Goal: Information Seeking & Learning: Find specific page/section

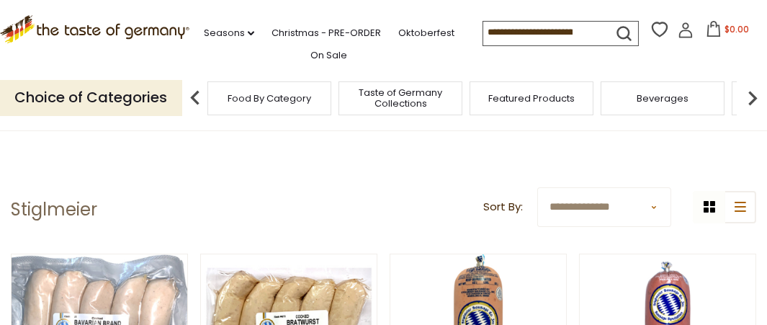
click at [406, 90] on span "Taste of Germany Collections" at bounding box center [400, 98] width 115 height 22
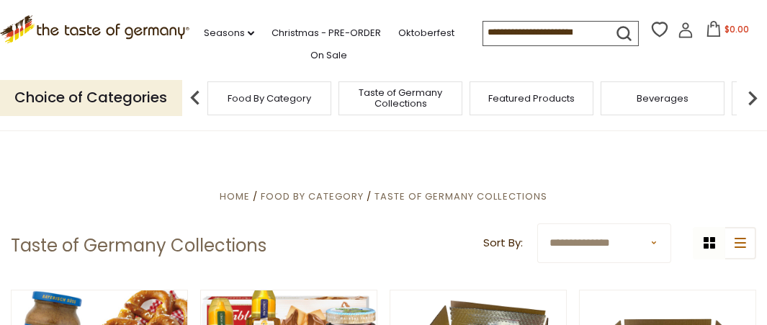
click at [279, 95] on span "Food By Category" at bounding box center [270, 98] width 84 height 11
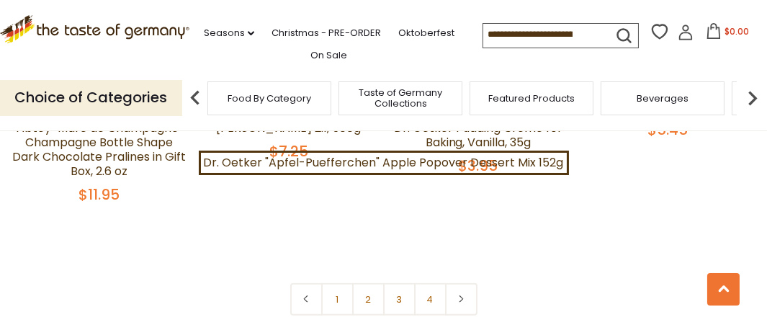
scroll to position [3098, 0]
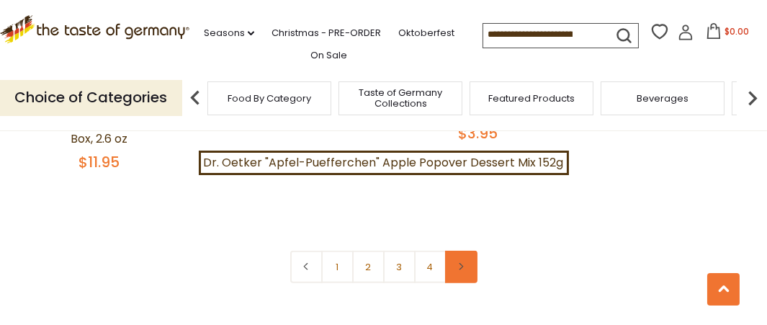
click at [469, 251] on link at bounding box center [461, 267] width 32 height 32
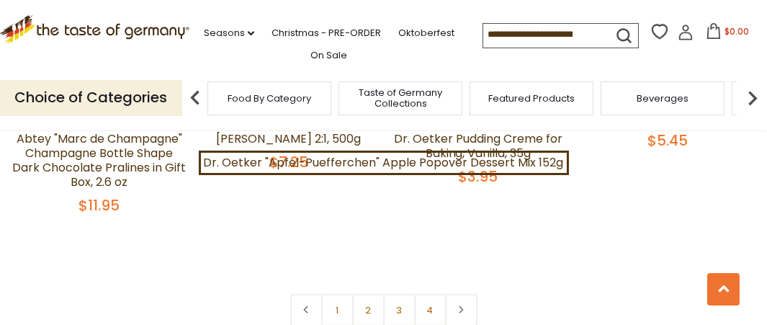
scroll to position [3098, 0]
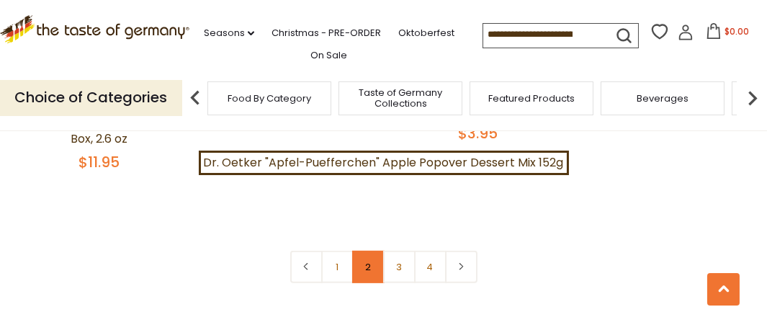
click at [367, 251] on link "2" at bounding box center [368, 267] width 32 height 32
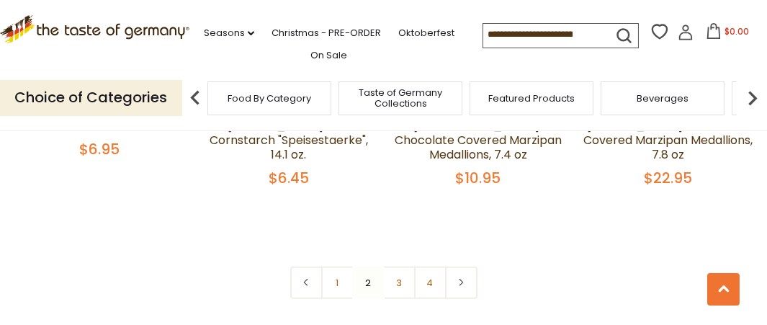
scroll to position [3178, 0]
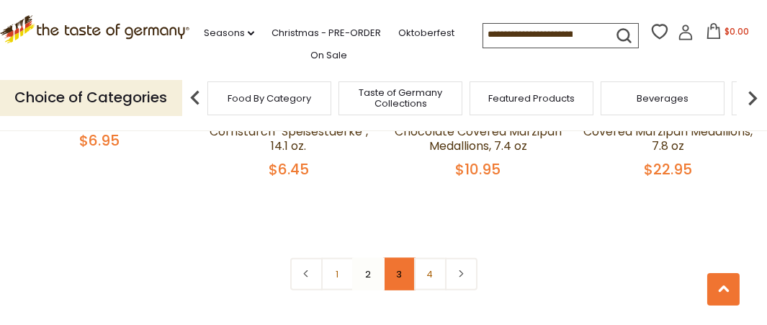
click at [398, 258] on link "3" at bounding box center [399, 274] width 32 height 32
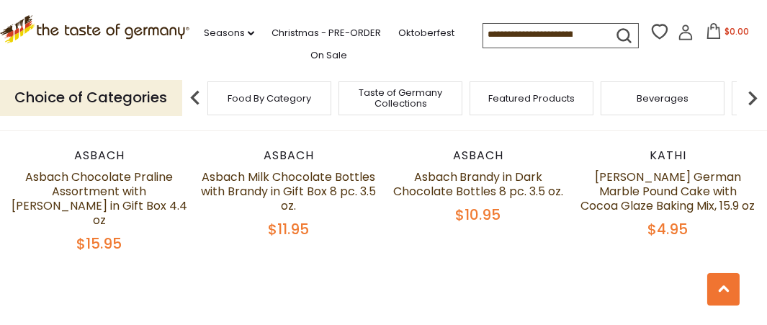
scroll to position [3106, 0]
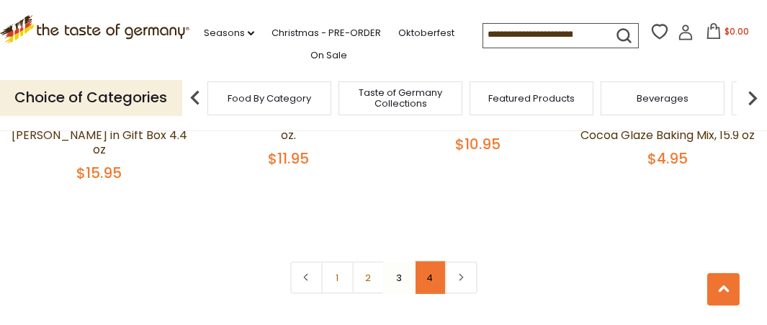
click at [429, 262] on link "4" at bounding box center [430, 278] width 32 height 32
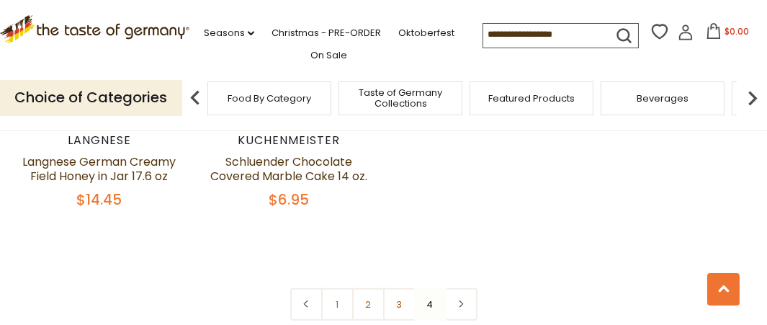
scroll to position [2097, 0]
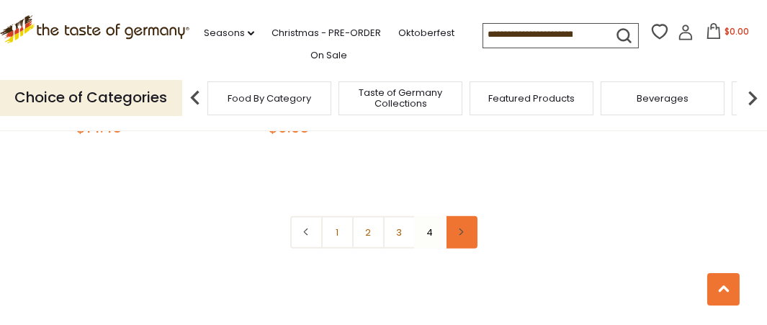
click at [460, 220] on link at bounding box center [461, 232] width 32 height 32
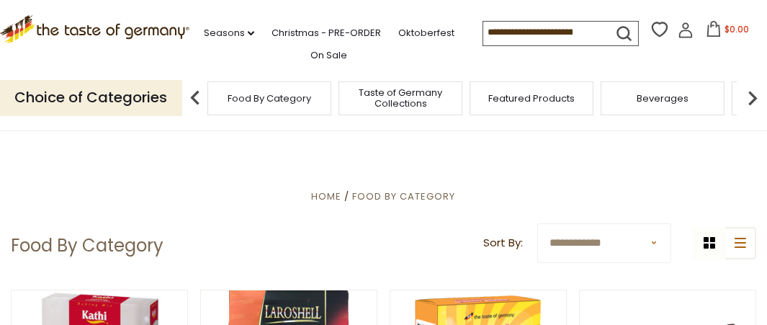
click at [279, 98] on span "Food By Category" at bounding box center [270, 98] width 84 height 11
click at [536, 98] on span "Featured Products" at bounding box center [532, 98] width 86 height 11
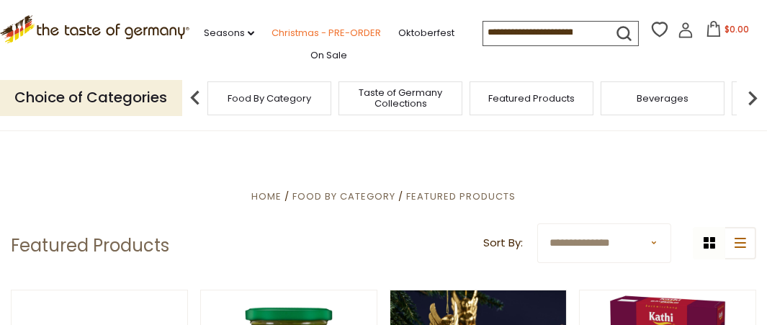
click at [329, 31] on link "Christmas - PRE-ORDER" at bounding box center [327, 33] width 110 height 16
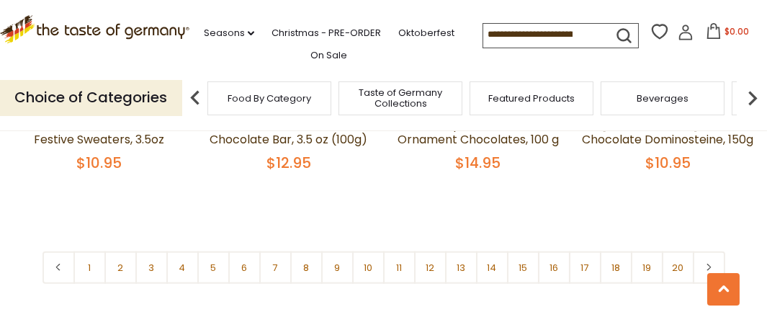
scroll to position [3315, 0]
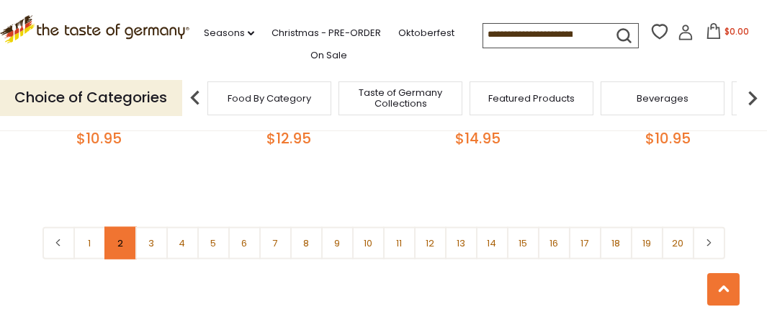
click at [125, 242] on link "2" at bounding box center [120, 243] width 32 height 32
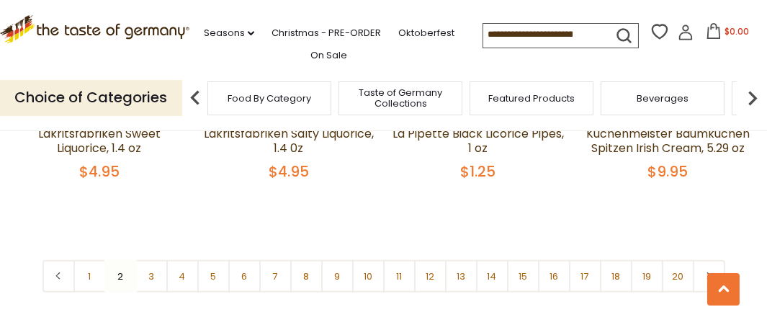
scroll to position [3297, 0]
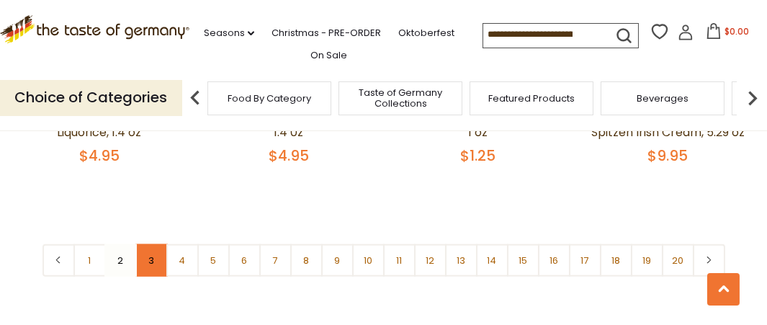
click at [152, 244] on link "3" at bounding box center [151, 260] width 32 height 32
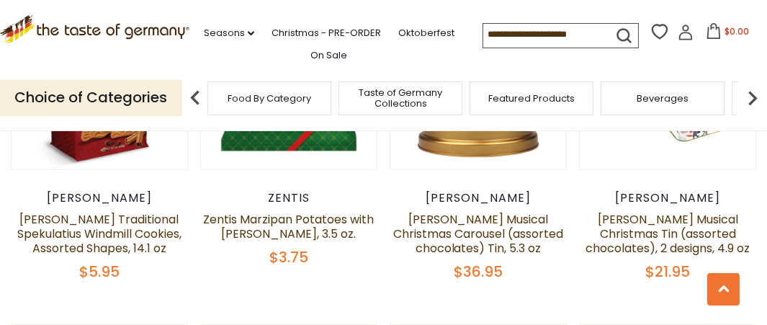
scroll to position [1496, 0]
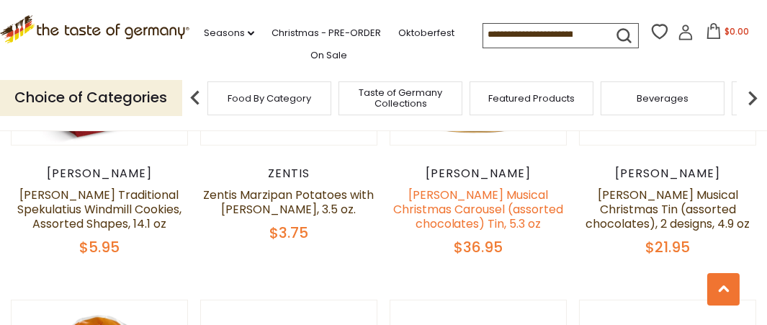
click at [509, 190] on link "Windel Musical Christmas Carousel (assorted chocolates) Tin, 5.3 oz" at bounding box center [478, 209] width 170 height 45
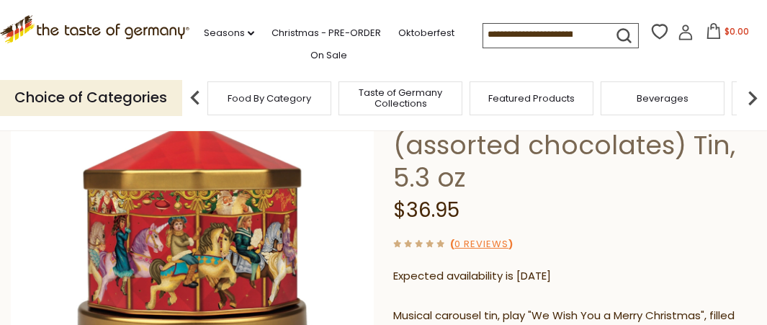
scroll to position [144, 0]
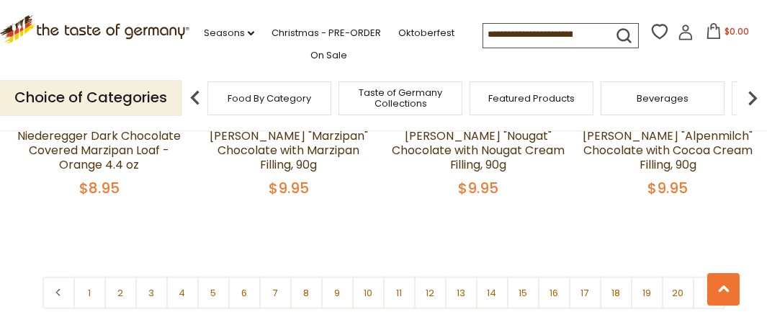
scroll to position [3297, 0]
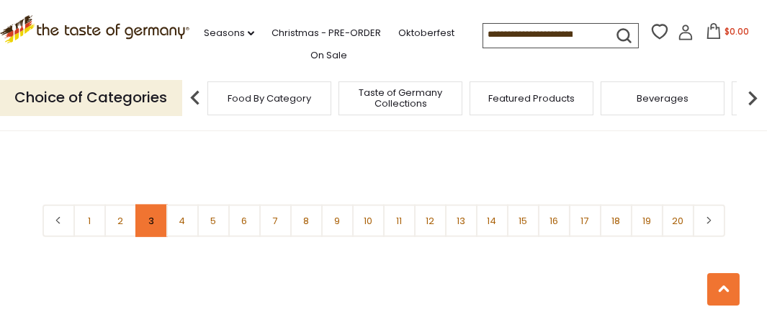
click at [152, 207] on link "3" at bounding box center [151, 221] width 32 height 32
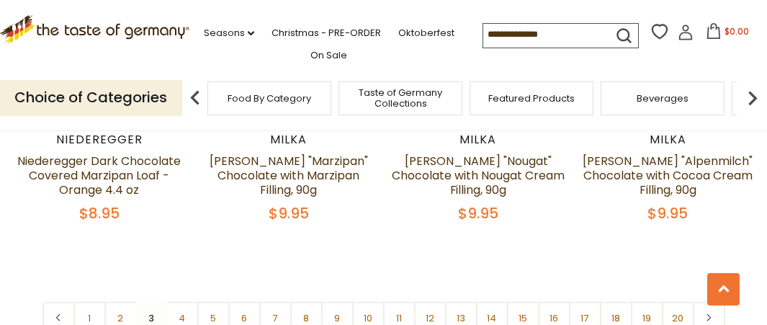
scroll to position [3225, 0]
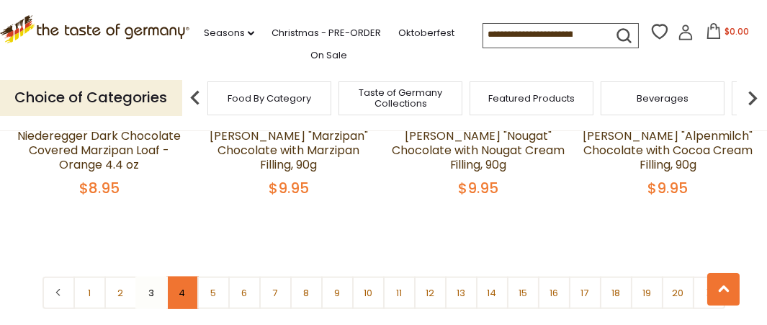
click at [187, 280] on link "4" at bounding box center [182, 293] width 32 height 32
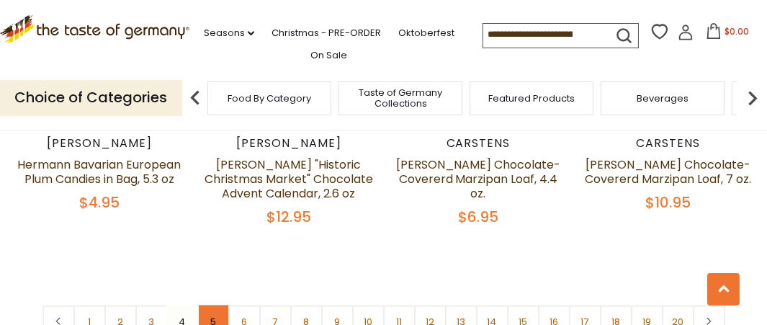
click at [213, 306] on link "5" at bounding box center [213, 322] width 32 height 32
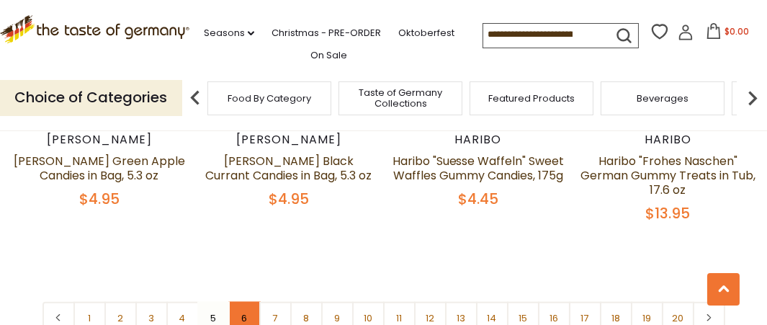
click at [244, 302] on link "6" at bounding box center [244, 318] width 32 height 32
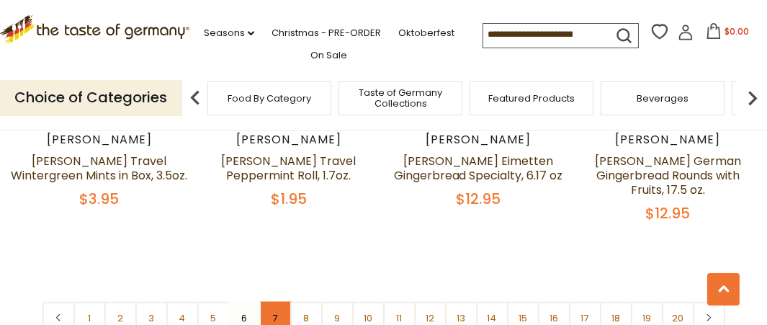
click at [270, 302] on link "7" at bounding box center [275, 318] width 32 height 32
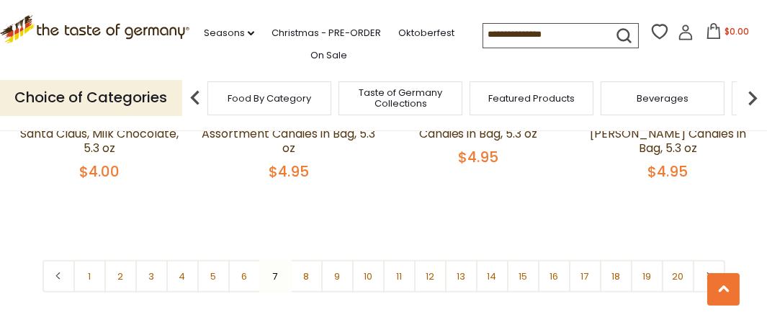
scroll to position [3297, 0]
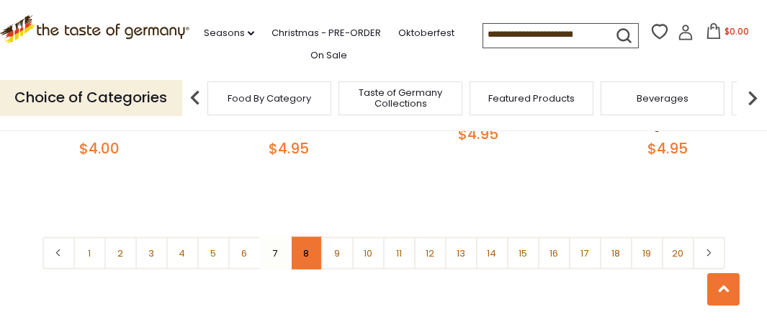
click at [313, 237] on link "8" at bounding box center [306, 253] width 32 height 32
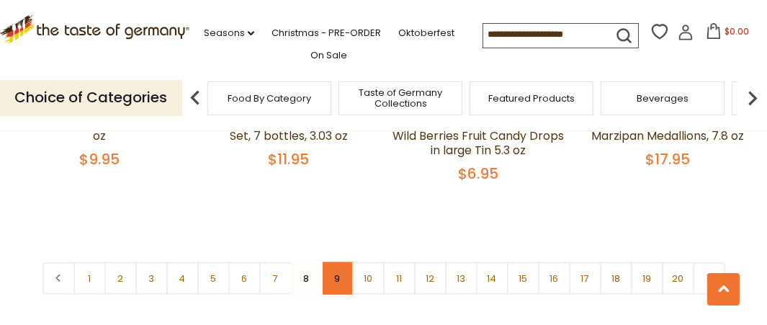
click at [331, 262] on link "9" at bounding box center [337, 278] width 32 height 32
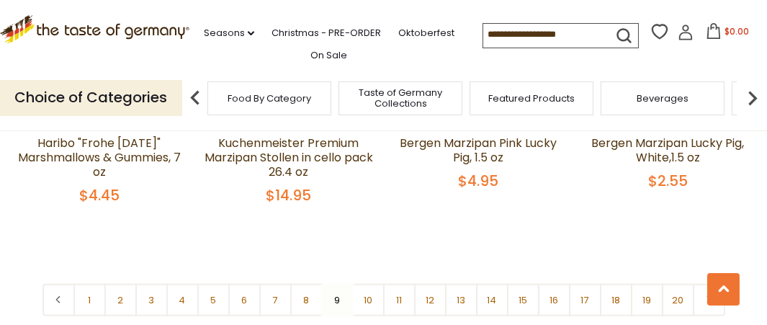
scroll to position [3369, 0]
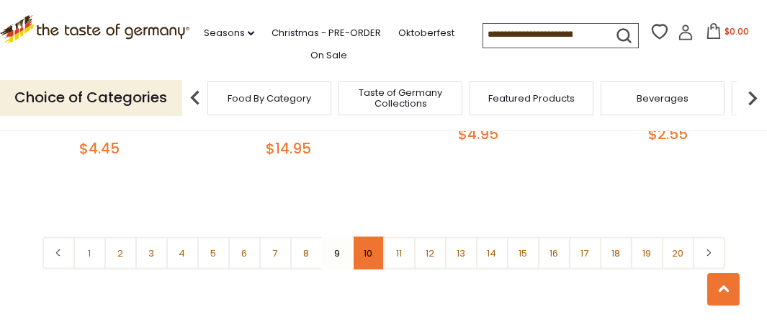
click at [365, 237] on link "10" at bounding box center [368, 253] width 32 height 32
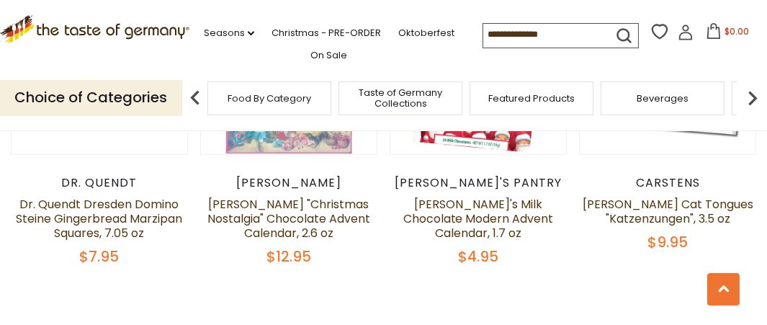
scroll to position [3297, 0]
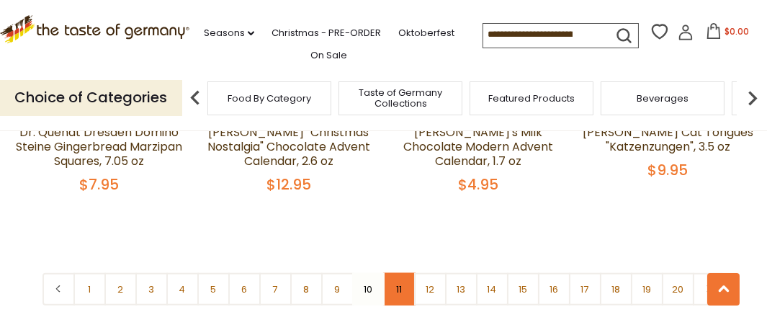
click at [396, 273] on link "11" at bounding box center [399, 289] width 32 height 32
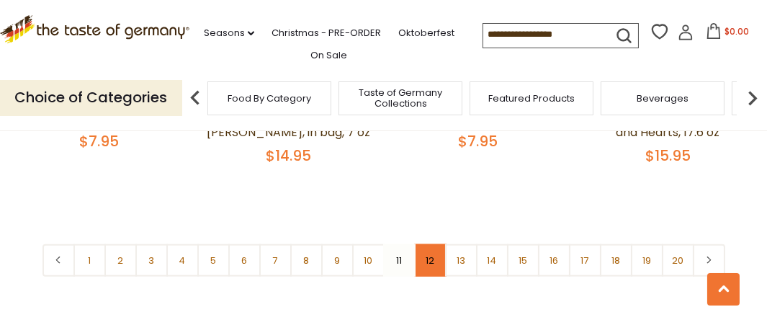
click at [427, 277] on link "12" at bounding box center [430, 260] width 32 height 32
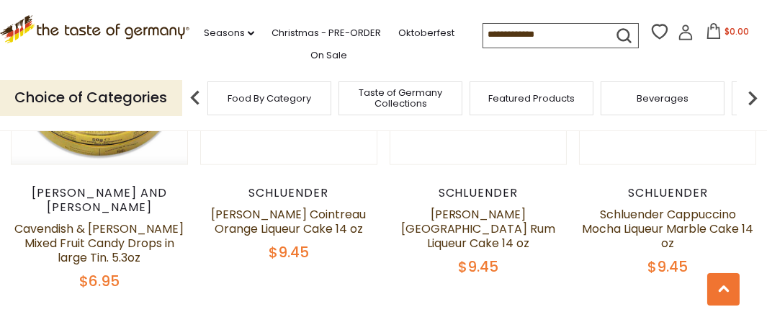
scroll to position [3225, 0]
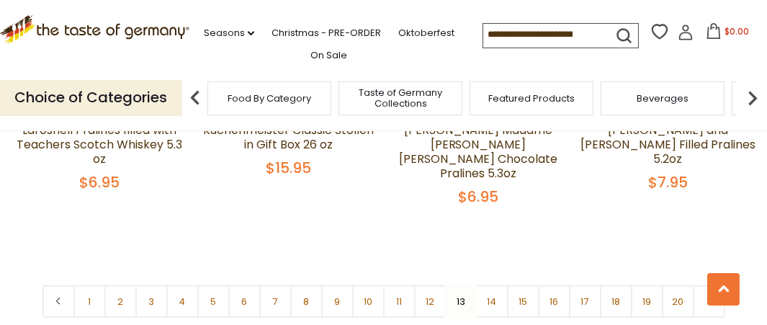
scroll to position [3297, 0]
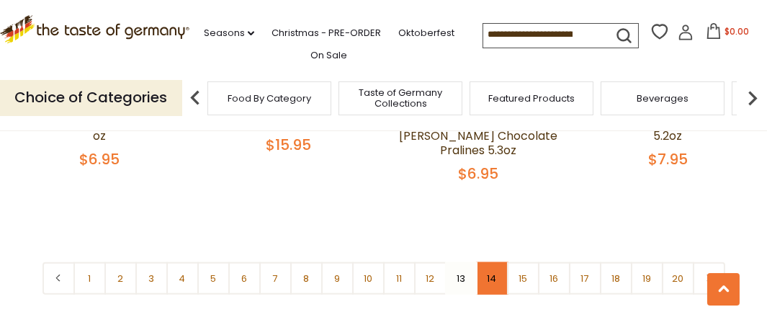
click at [491, 280] on link "14" at bounding box center [492, 278] width 32 height 32
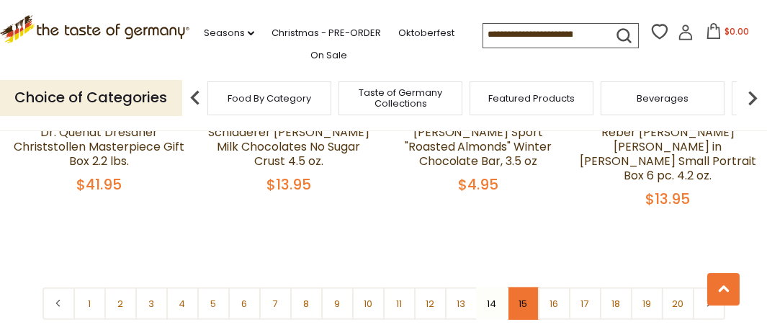
click at [521, 287] on link "15" at bounding box center [523, 303] width 32 height 32
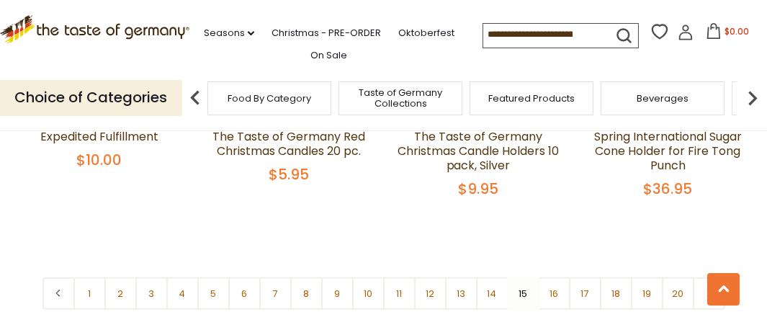
scroll to position [3225, 0]
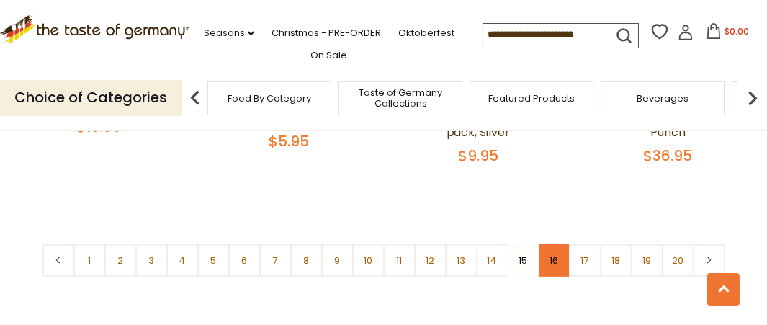
click at [548, 259] on link "16" at bounding box center [554, 260] width 32 height 32
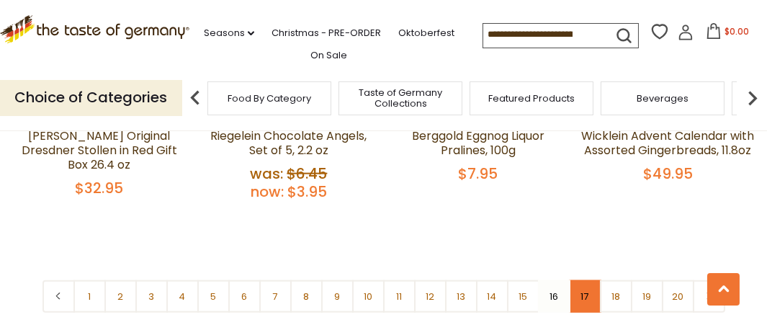
click at [588, 291] on link "17" at bounding box center [585, 296] width 32 height 32
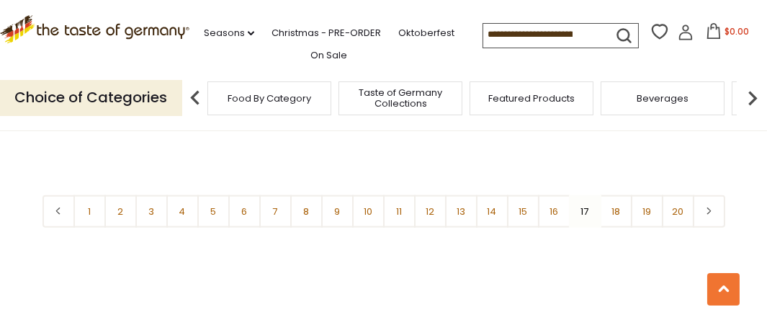
scroll to position [3297, 0]
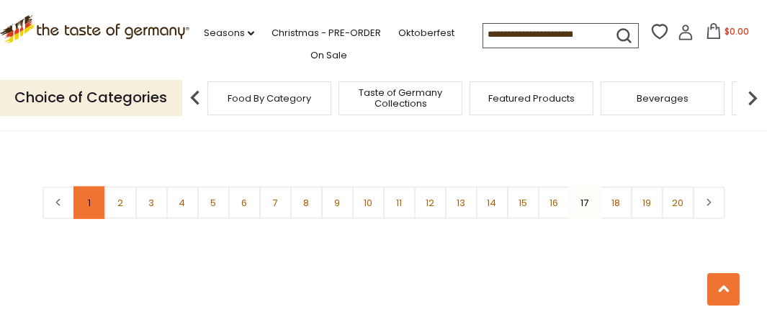
click at [89, 199] on link "1" at bounding box center [89, 203] width 32 height 32
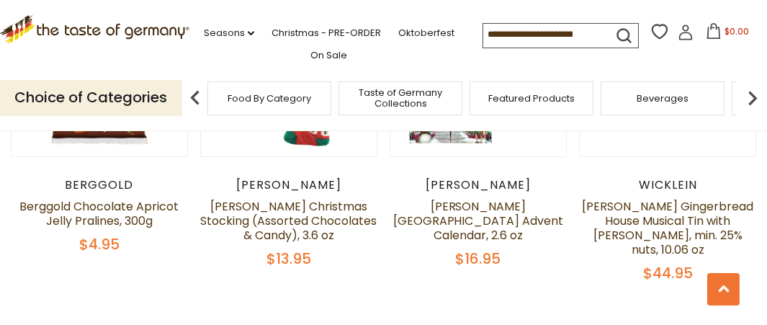
scroll to position [775, 0]
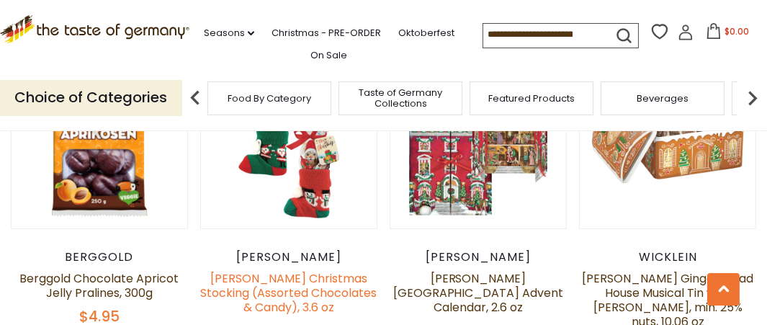
click at [287, 280] on link "Windel Christmas Stocking (Assorted Chocolates & Candy), 3.6 oz" at bounding box center [288, 292] width 177 height 45
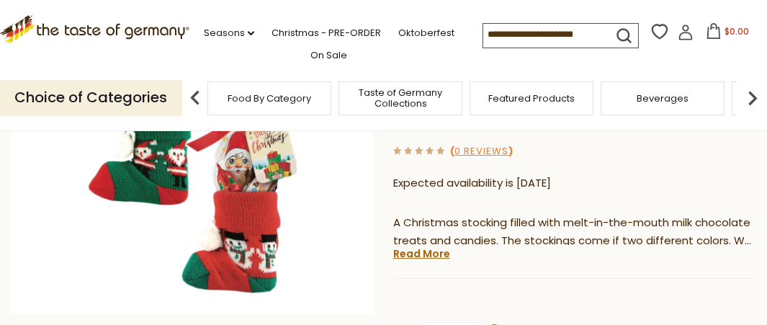
scroll to position [288, 0]
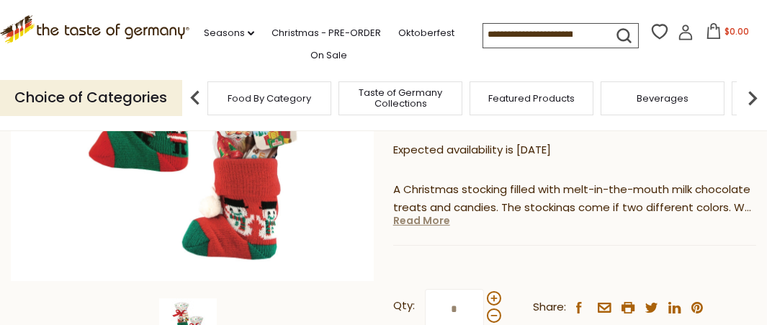
click at [411, 213] on link "Read More" at bounding box center [421, 220] width 57 height 14
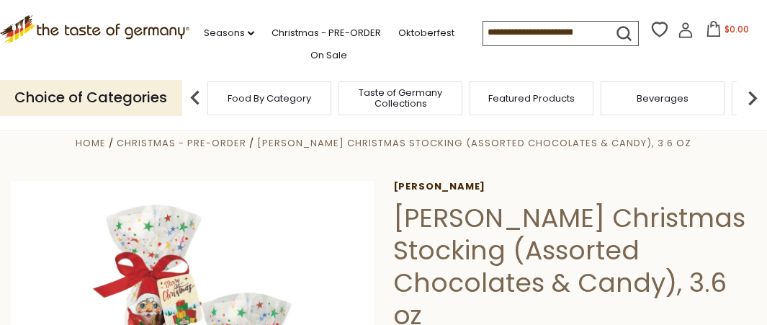
scroll to position [0, 0]
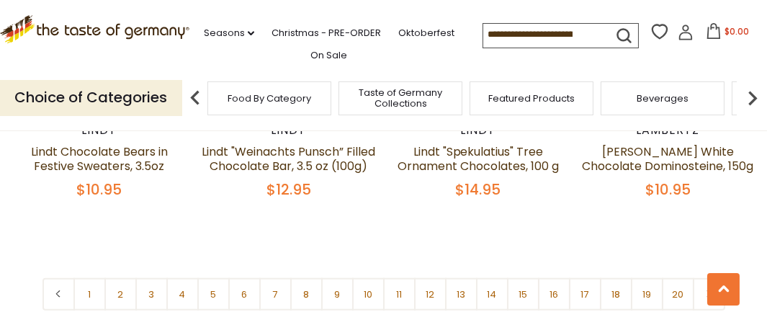
scroll to position [3297, 0]
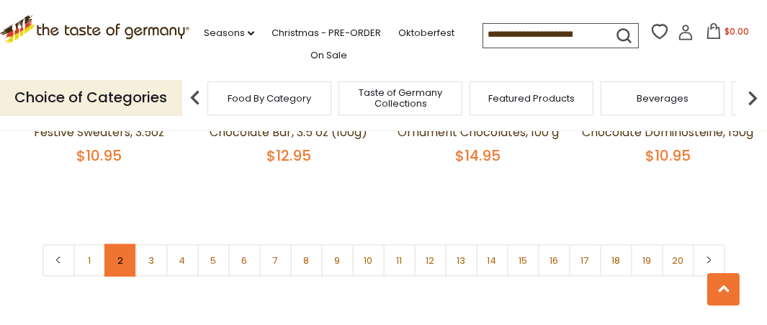
click at [122, 255] on link "2" at bounding box center [120, 260] width 32 height 32
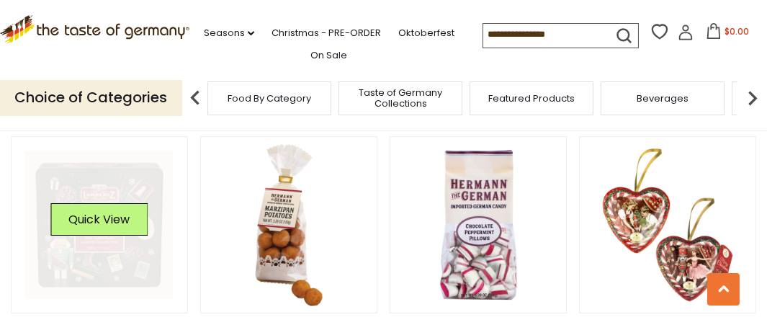
scroll to position [343, 0]
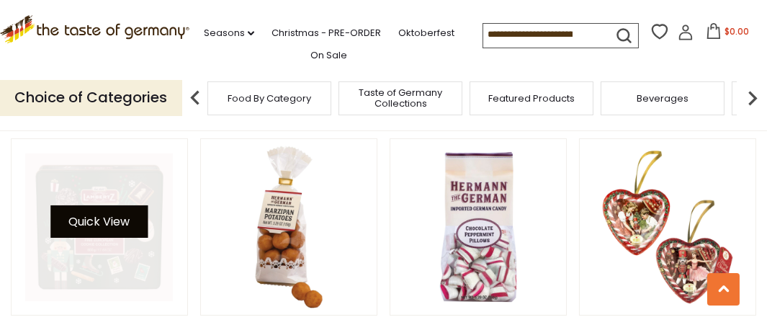
click at [93, 216] on button "Quick View" at bounding box center [98, 221] width 97 height 32
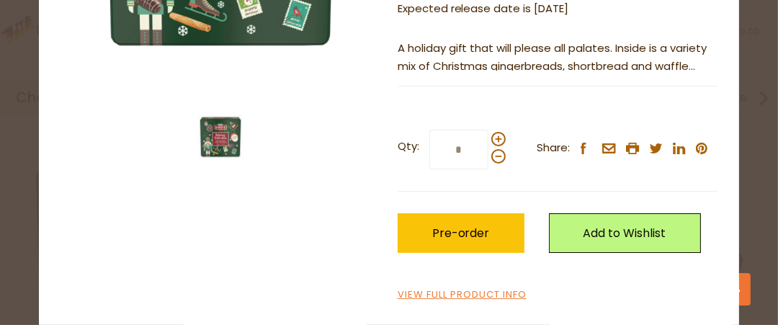
scroll to position [311, 0]
click at [457, 293] on link "View Full Product Info" at bounding box center [462, 294] width 129 height 15
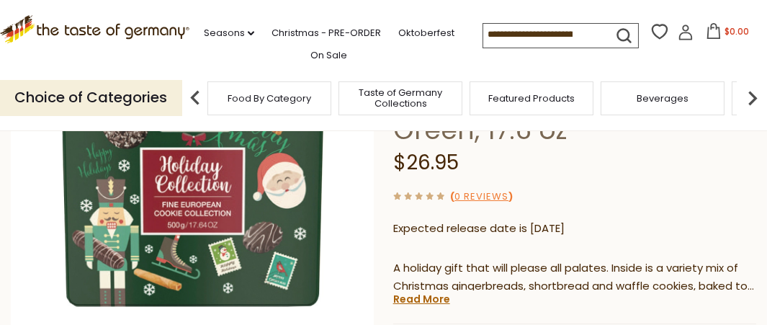
scroll to position [144, 0]
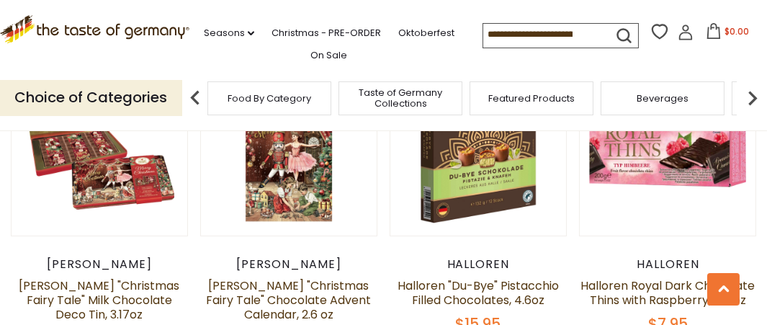
scroll to position [778, 0]
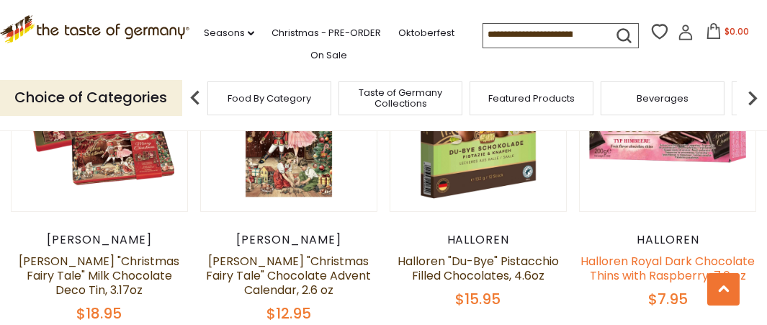
click at [646, 259] on link "Halloren Royal Dark Chocolate Thins with Raspberry, 7.0 oz" at bounding box center [668, 268] width 174 height 31
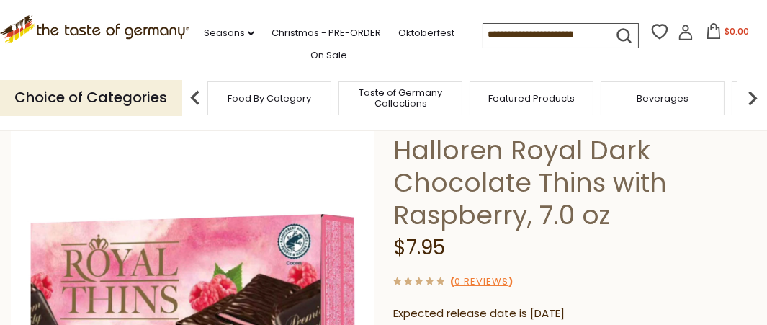
scroll to position [72, 0]
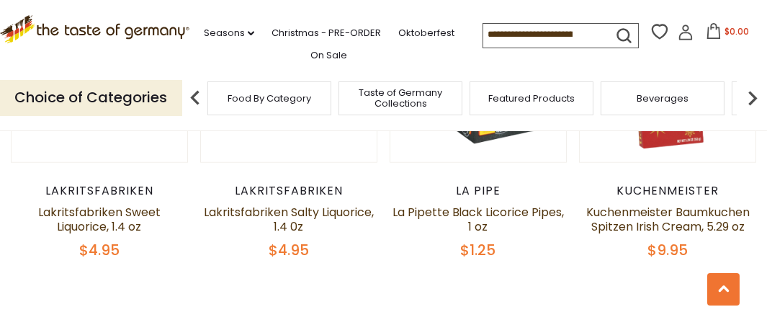
scroll to position [3228, 0]
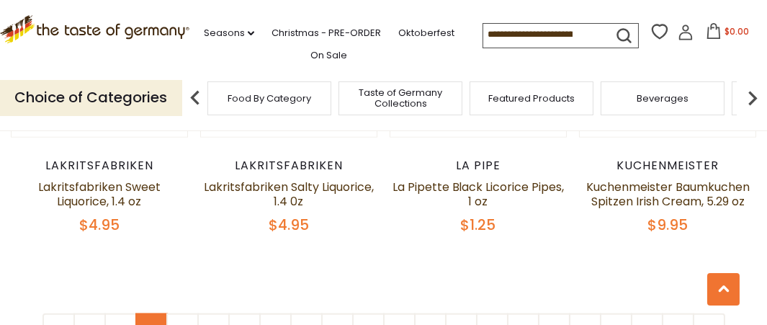
click at [148, 313] on link "3" at bounding box center [151, 329] width 32 height 32
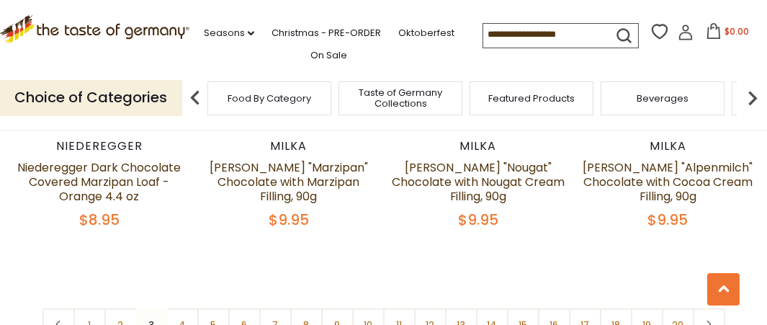
scroll to position [3225, 0]
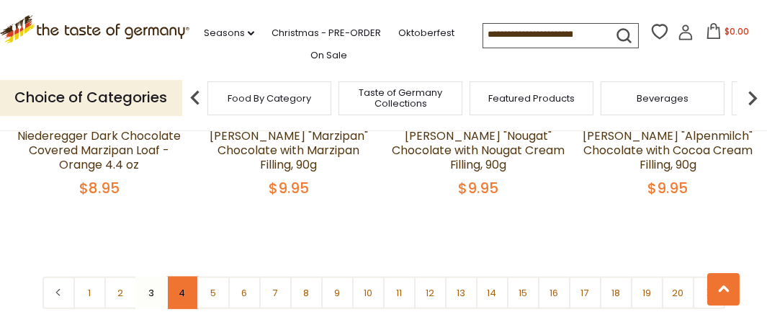
click at [185, 277] on link "4" at bounding box center [182, 293] width 32 height 32
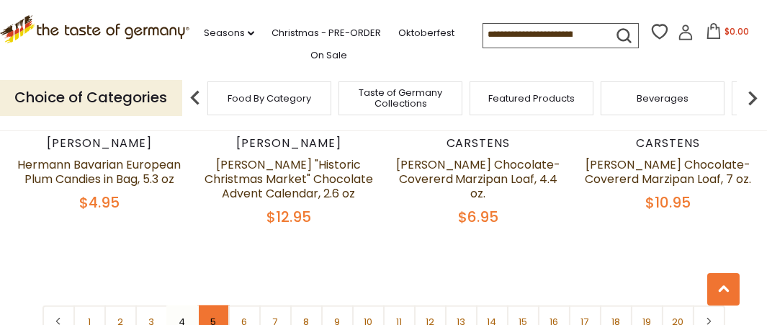
click at [210, 306] on link "5" at bounding box center [213, 322] width 32 height 32
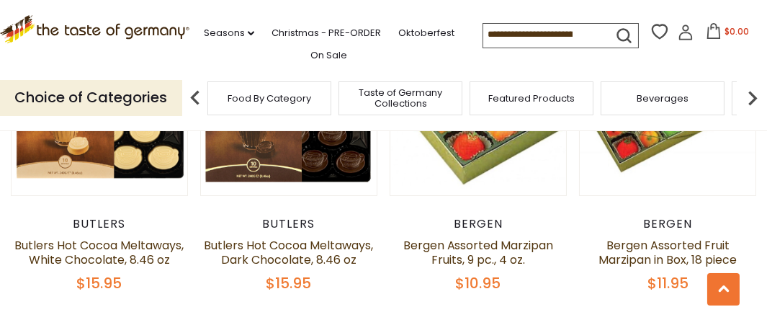
scroll to position [487, 0]
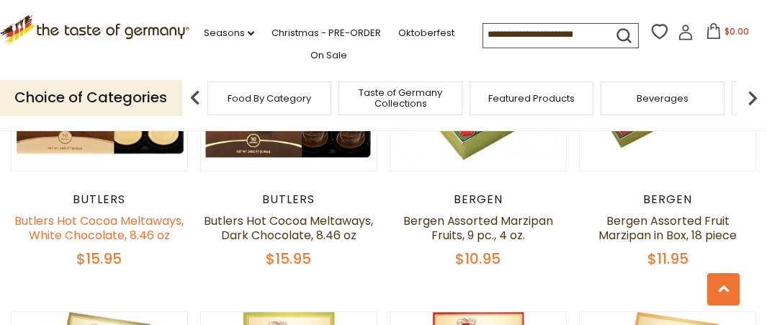
click at [107, 220] on link "Butlers Hot Cocoa Meltaways, White Chocolate, 8.46 oz" at bounding box center [98, 228] width 169 height 31
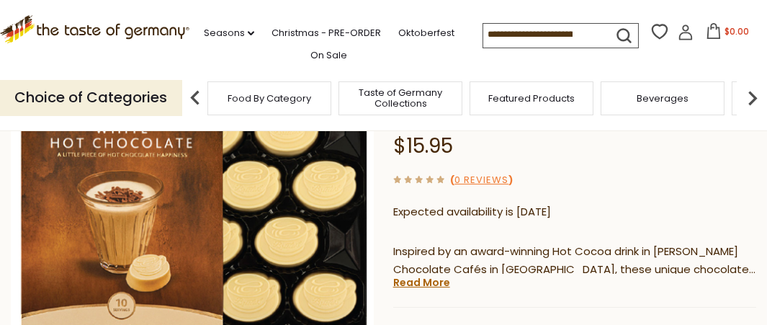
scroll to position [216, 0]
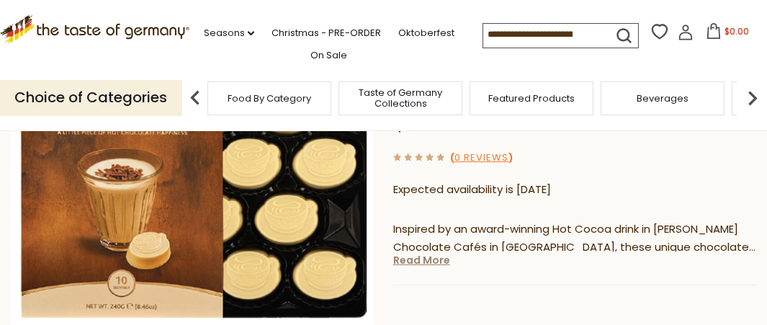
click at [407, 262] on link "Read More" at bounding box center [421, 260] width 57 height 14
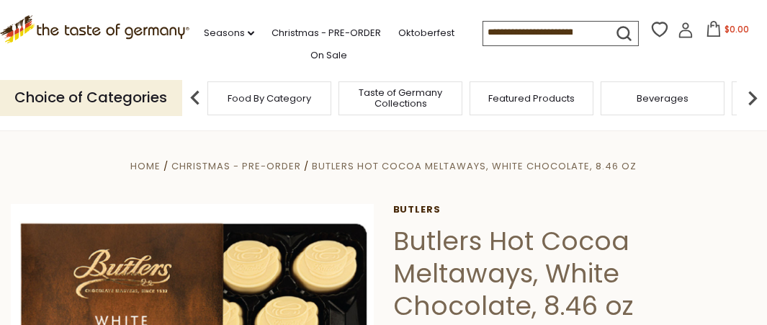
scroll to position [0, 0]
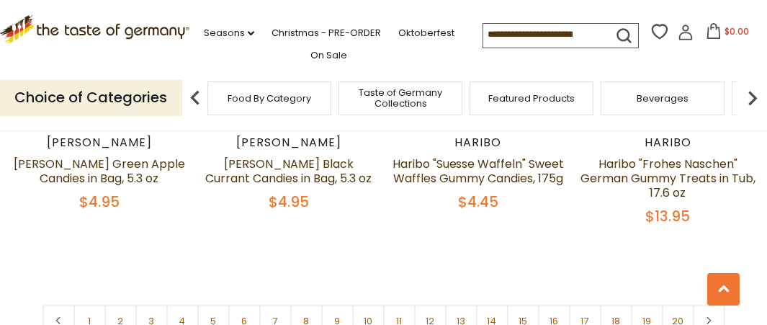
scroll to position [3294, 0]
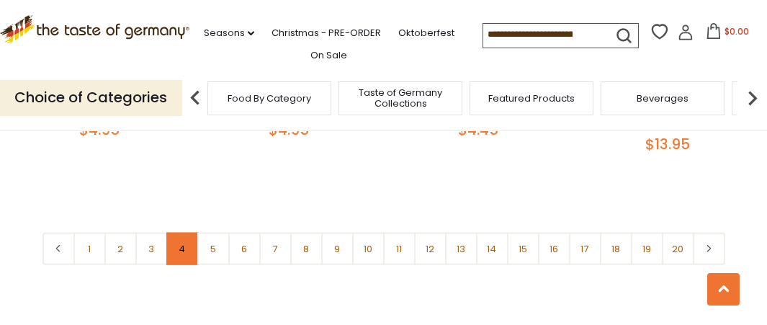
click at [181, 233] on link "4" at bounding box center [182, 249] width 32 height 32
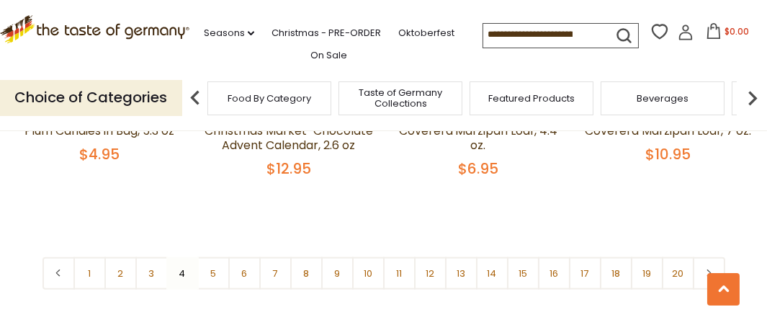
scroll to position [3297, 0]
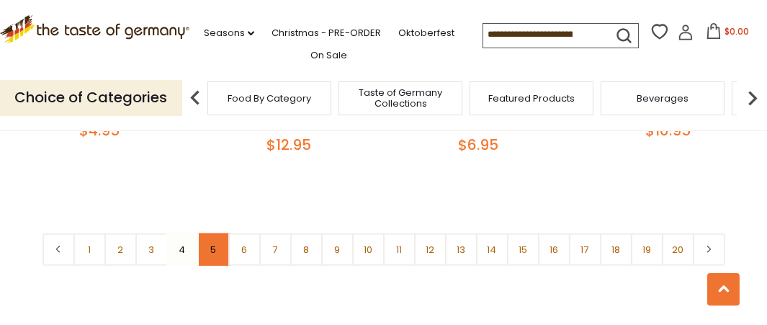
click at [213, 233] on link "5" at bounding box center [213, 249] width 32 height 32
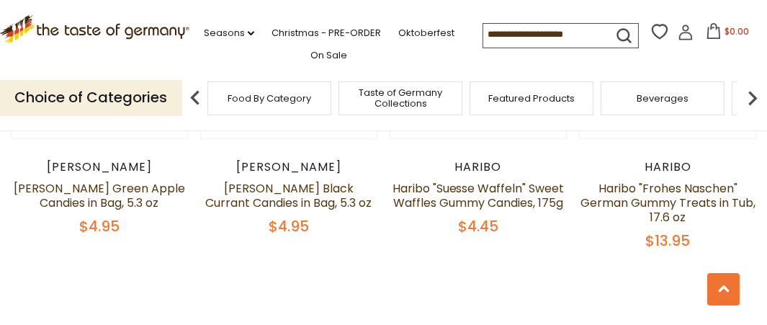
scroll to position [3225, 0]
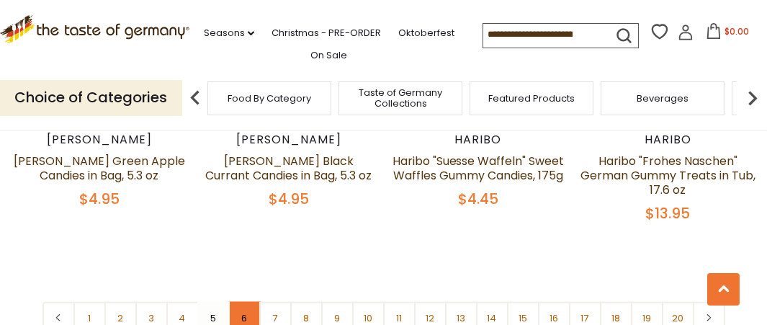
click at [245, 302] on link "6" at bounding box center [244, 318] width 32 height 32
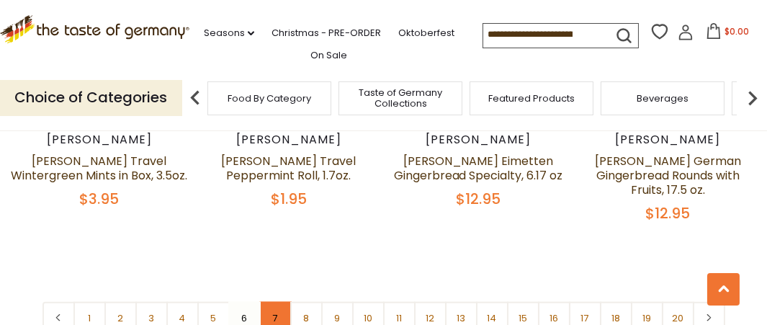
click at [275, 302] on link "7" at bounding box center [275, 318] width 32 height 32
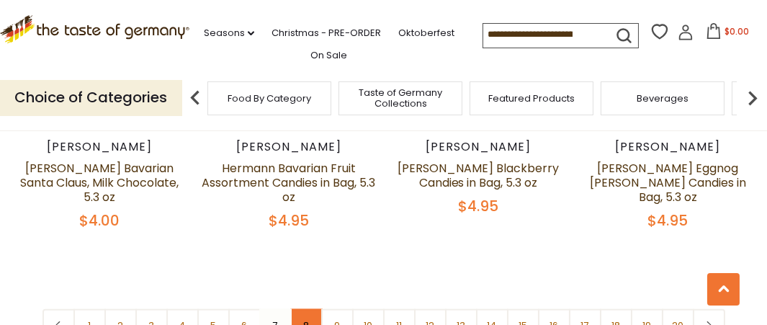
click at [304, 311] on link "8" at bounding box center [306, 325] width 32 height 32
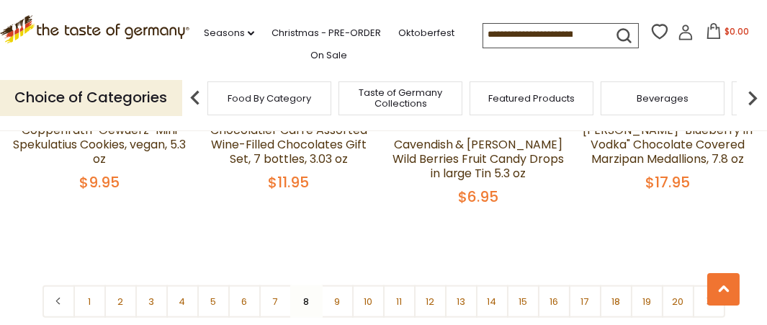
scroll to position [3297, 0]
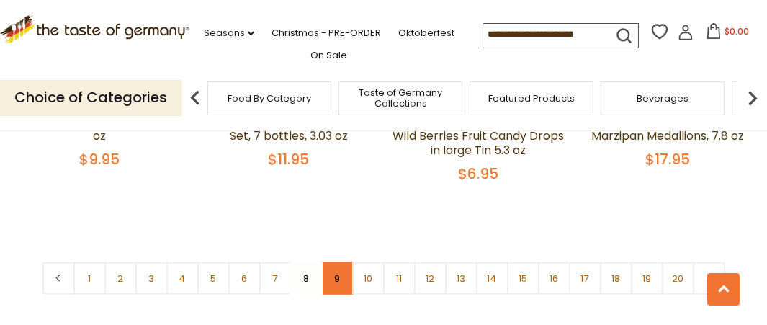
click at [344, 262] on link "9" at bounding box center [337, 278] width 32 height 32
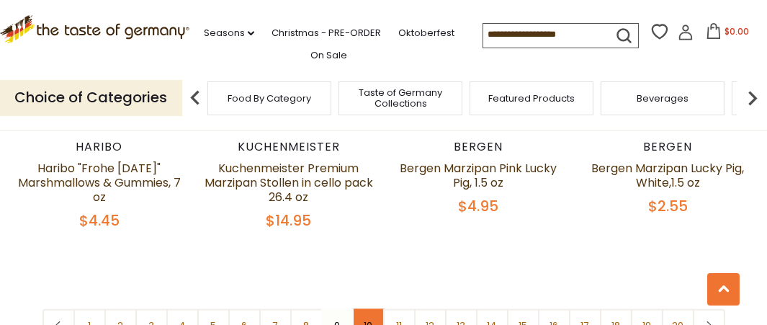
click at [363, 309] on link "10" at bounding box center [368, 325] width 32 height 32
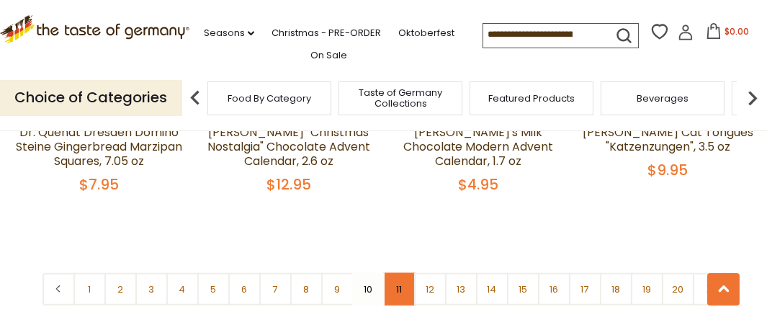
click at [393, 273] on link "11" at bounding box center [399, 289] width 32 height 32
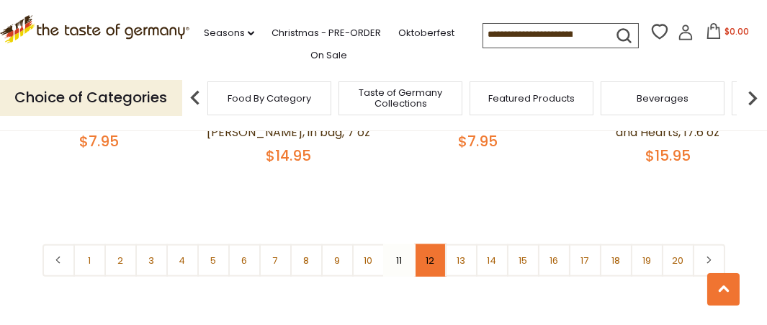
click at [429, 269] on link "12" at bounding box center [430, 260] width 32 height 32
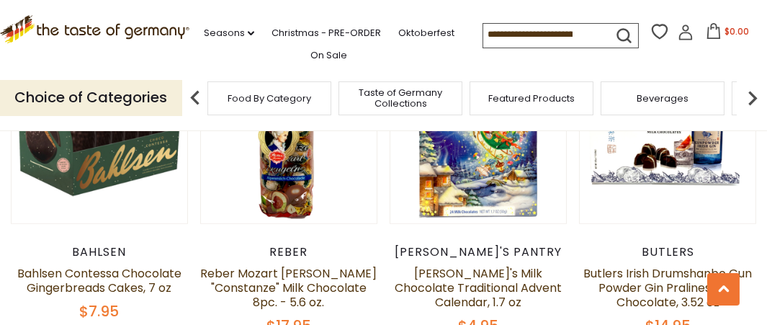
scroll to position [2505, 0]
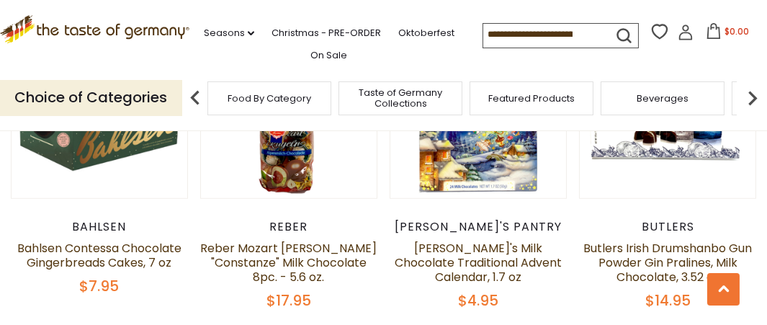
click at [48, 24] on icon ".st0{fill:#EDD300;} .st1{fill:#D33E21;}" at bounding box center [95, 29] width 190 height 28
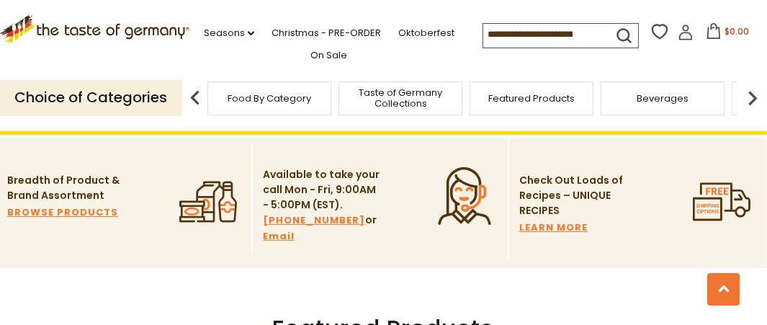
scroll to position [288, 0]
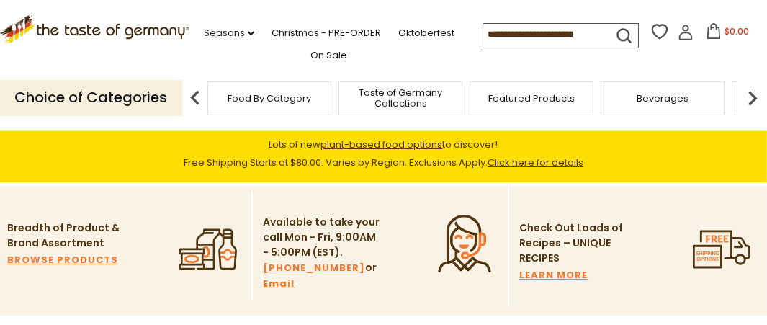
click at [594, 30] on input at bounding box center [544, 34] width 122 height 20
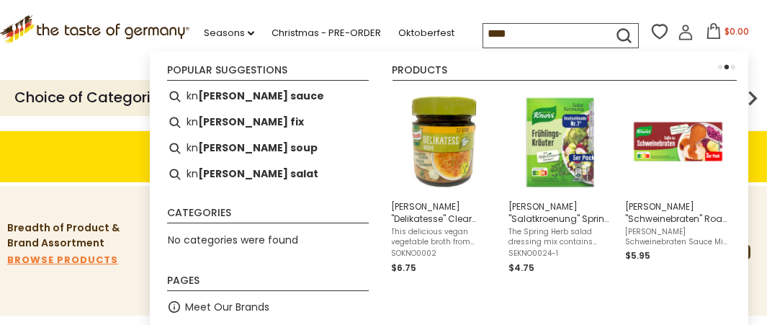
type input "*****"
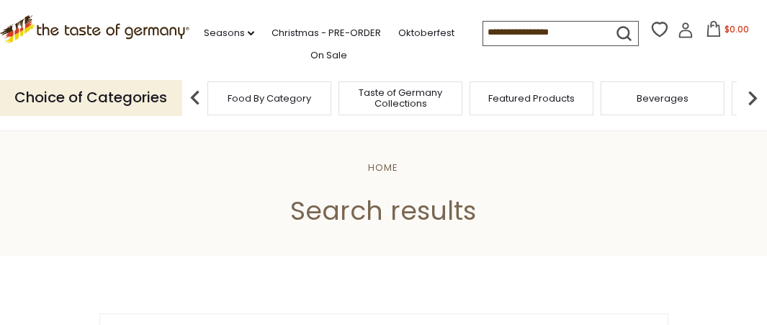
type input "*****"
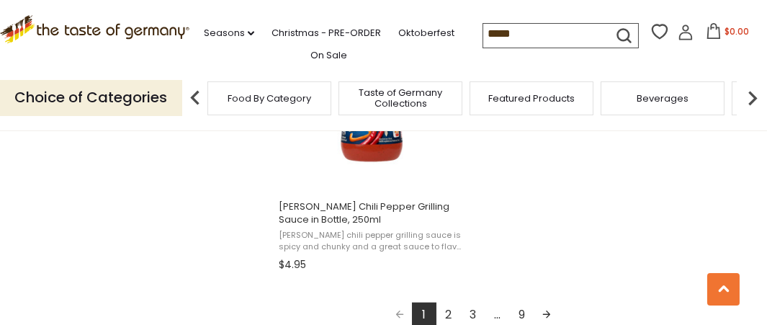
scroll to position [2666, 0]
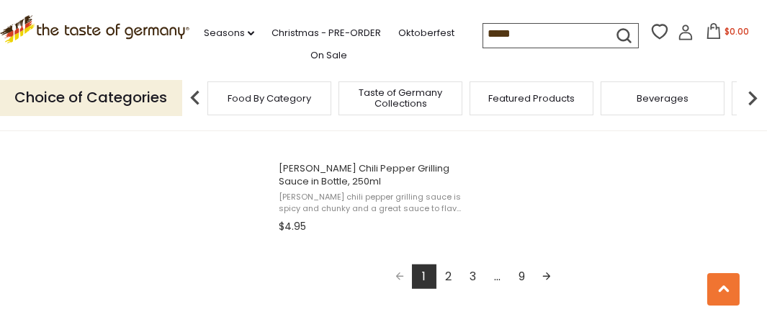
click at [449, 279] on link "2" at bounding box center [449, 276] width 24 height 24
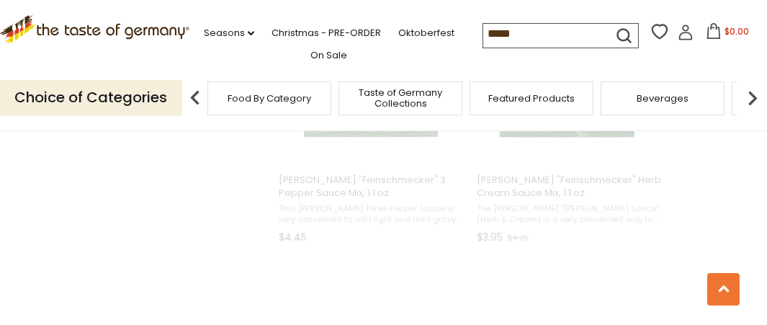
scroll to position [0, 0]
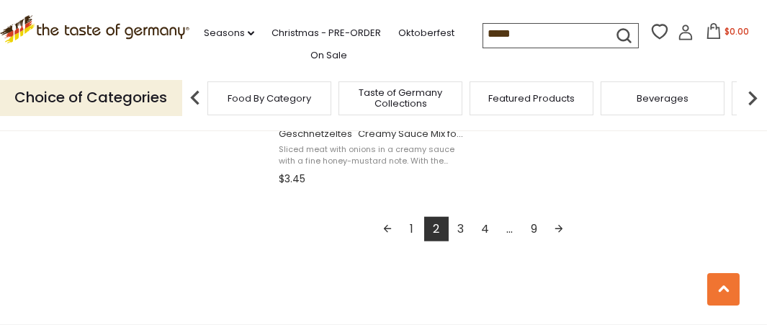
scroll to position [2738, 0]
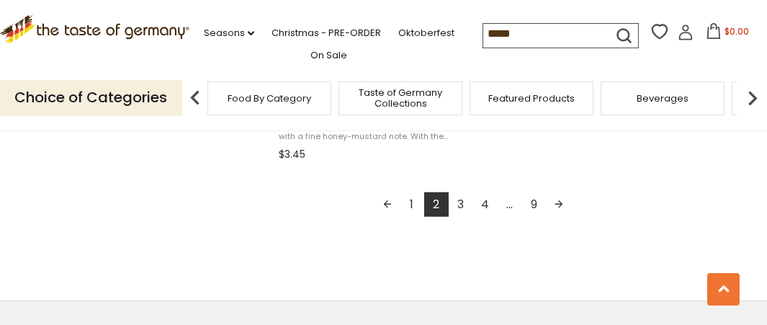
click at [459, 206] on link "3" at bounding box center [461, 204] width 24 height 24
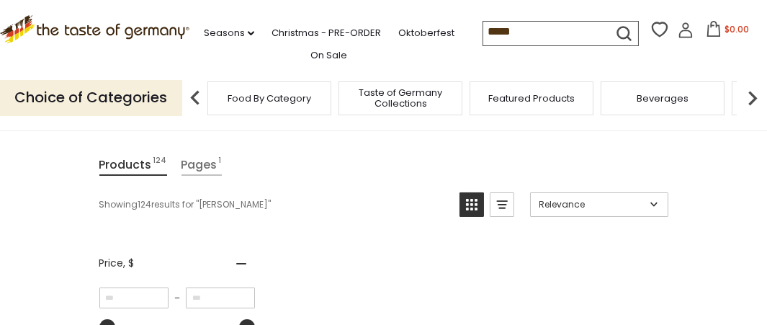
scroll to position [0, 0]
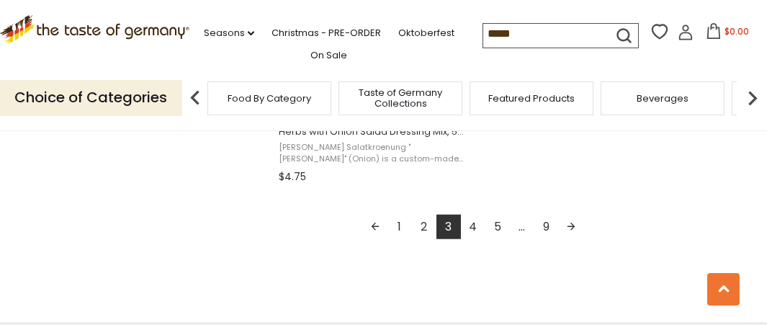
scroll to position [2738, 0]
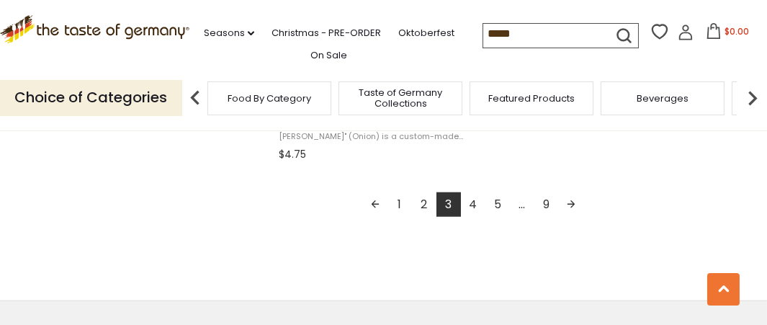
click at [471, 208] on link "4" at bounding box center [473, 204] width 24 height 24
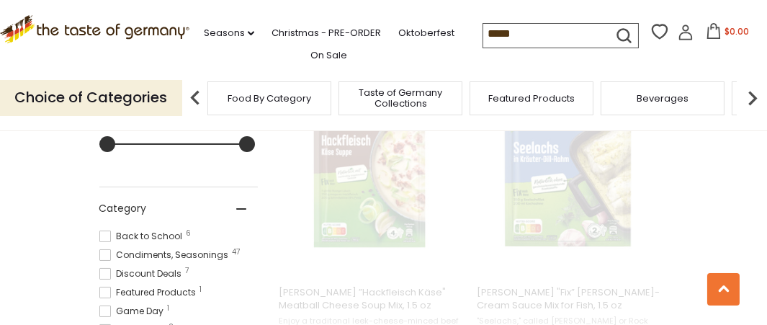
scroll to position [0, 0]
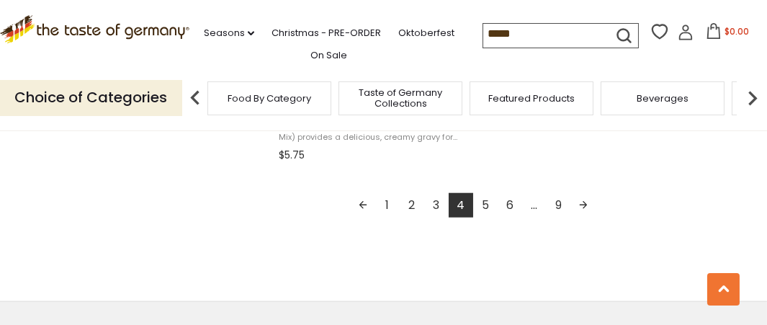
scroll to position [2738, 0]
click at [490, 205] on link "5" at bounding box center [485, 204] width 24 height 24
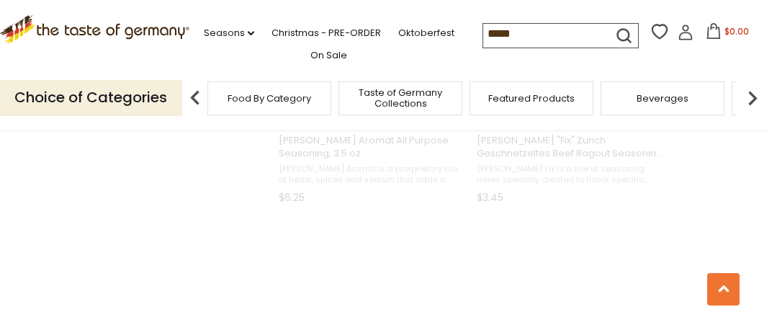
scroll to position [0, 0]
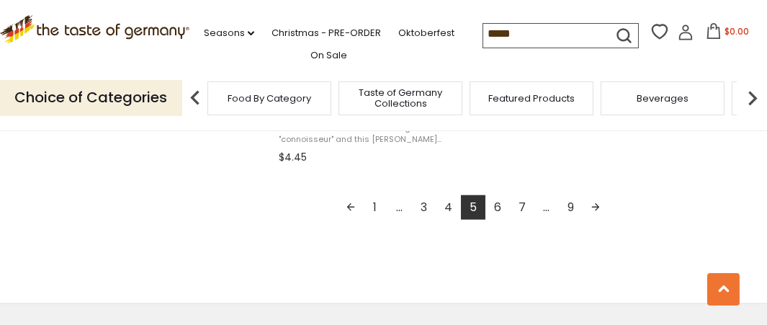
scroll to position [2738, 0]
click at [497, 209] on link "6" at bounding box center [498, 204] width 24 height 24
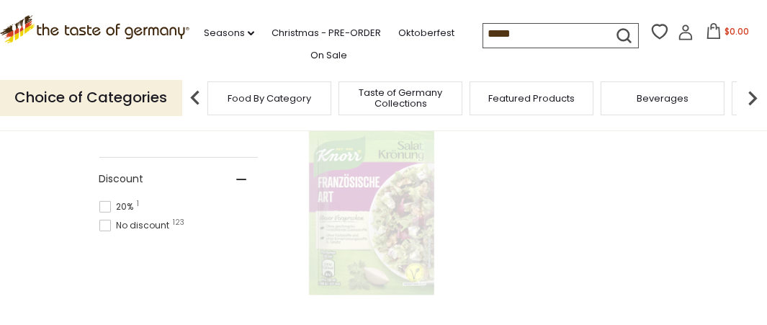
scroll to position [0, 0]
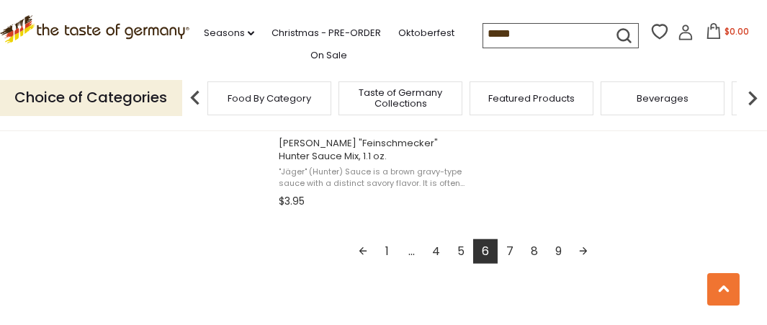
scroll to position [2738, 0]
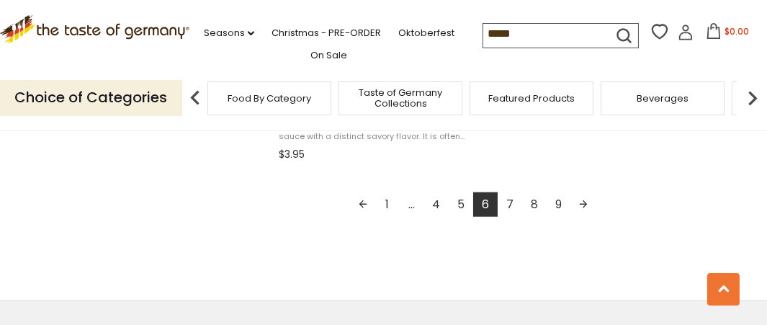
click at [508, 205] on link "7" at bounding box center [510, 204] width 24 height 24
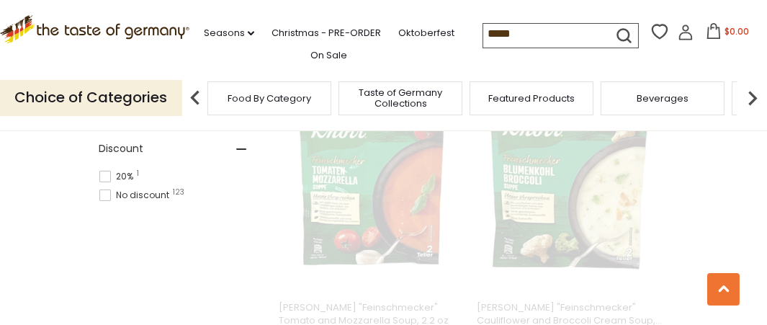
scroll to position [81, 0]
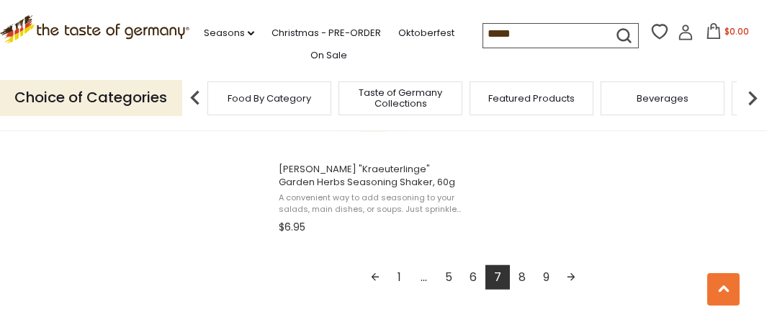
scroll to position [2666, 0]
click at [525, 280] on link "8" at bounding box center [522, 276] width 24 height 24
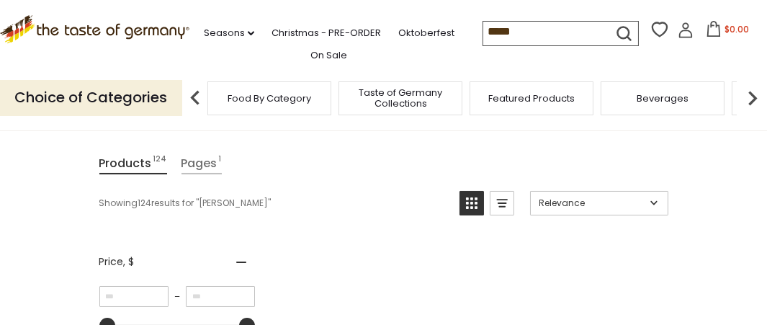
scroll to position [0, 0]
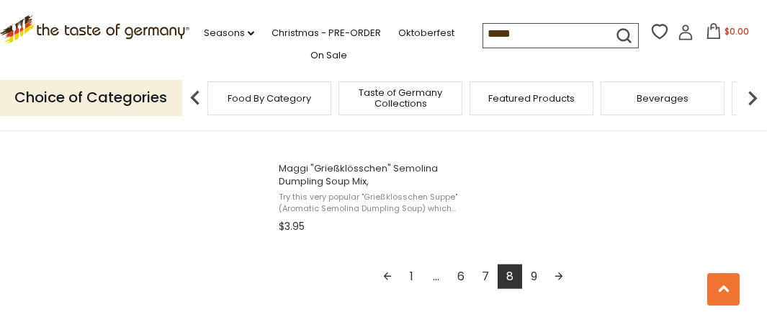
scroll to position [2738, 0]
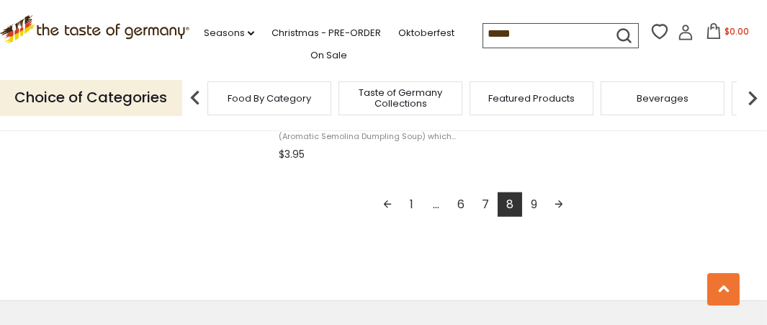
click at [534, 205] on link "9" at bounding box center [534, 204] width 24 height 24
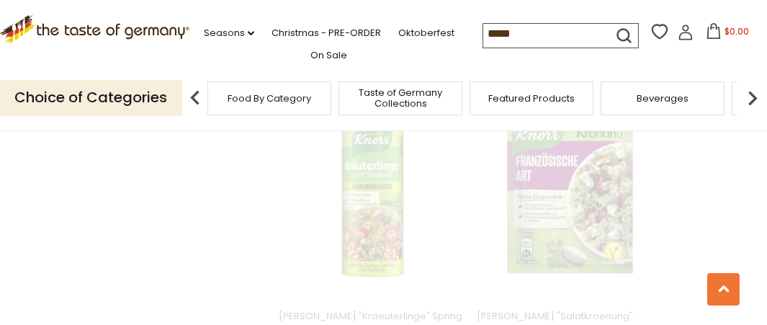
scroll to position [0, 0]
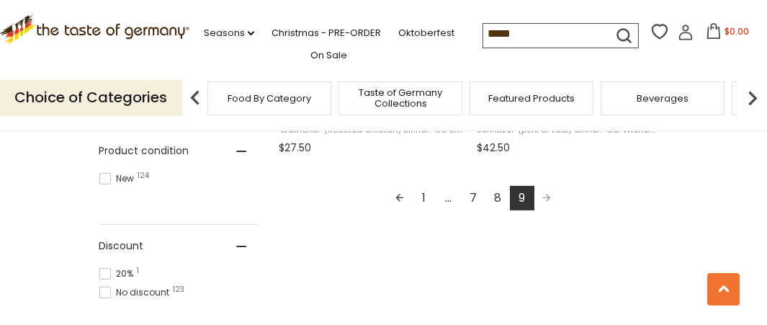
scroll to position [865, 0]
